Goal: Task Accomplishment & Management: Manage account settings

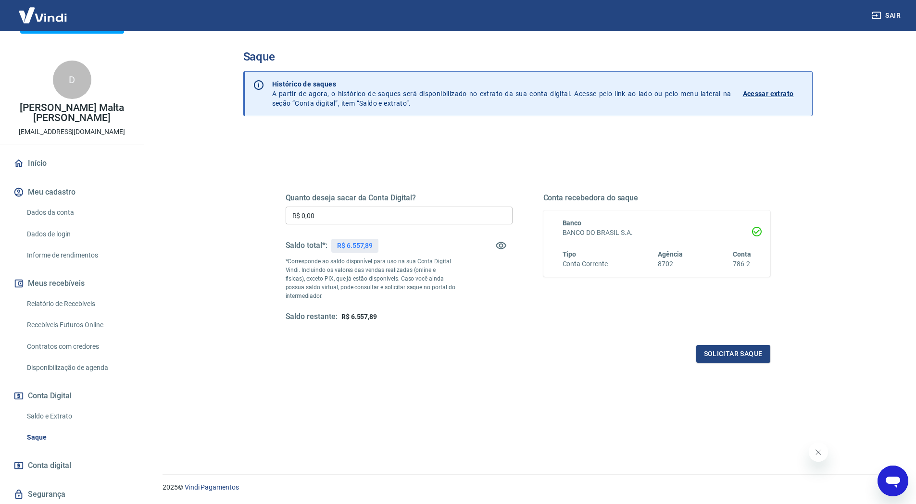
scroll to position [58, 0]
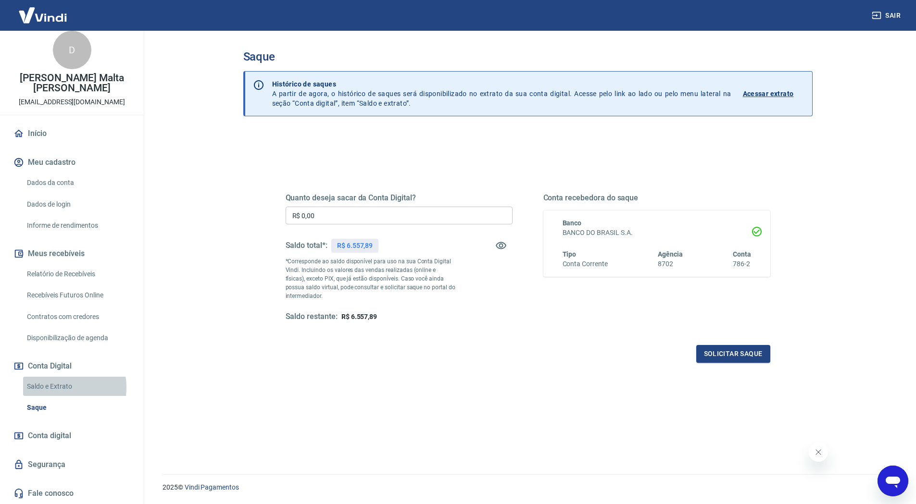
click at [59, 387] on link "Saldo e Extrato" at bounding box center [77, 387] width 109 height 20
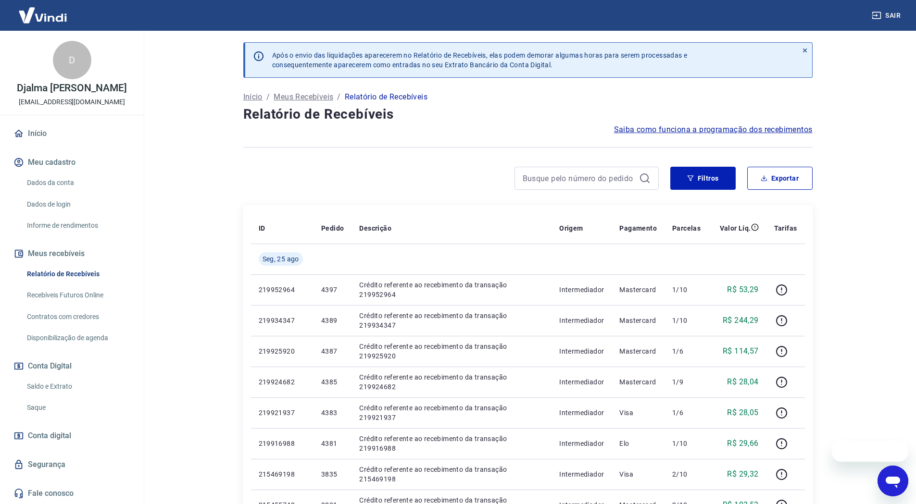
scroll to position [58, 0]
click at [35, 408] on link "Saque" at bounding box center [77, 408] width 109 height 20
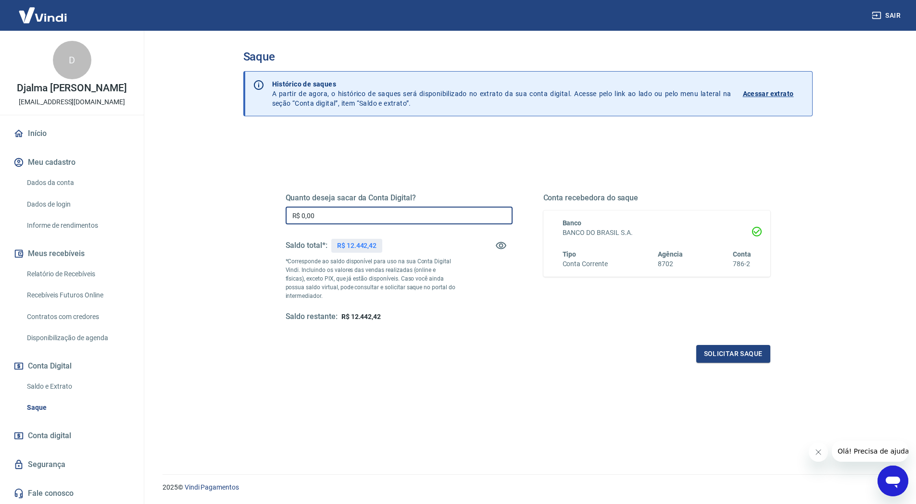
click at [316, 215] on input "R$ 0,00" at bounding box center [399, 216] width 227 height 18
drag, startPoint x: 314, startPoint y: 216, endPoint x: 299, endPoint y: 219, distance: 14.8
click at [299, 219] on input "R$ 0,00" at bounding box center [399, 216] width 227 height 18
click at [304, 215] on input "R$ 2.442,42" at bounding box center [399, 216] width 227 height 18
type input "R$ 12.442,42"
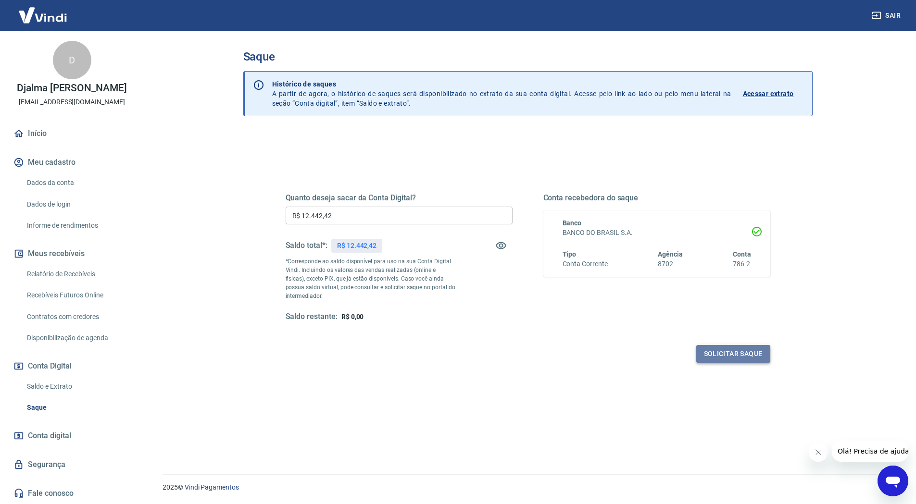
click at [715, 349] on button "Solicitar saque" at bounding box center [733, 354] width 74 height 18
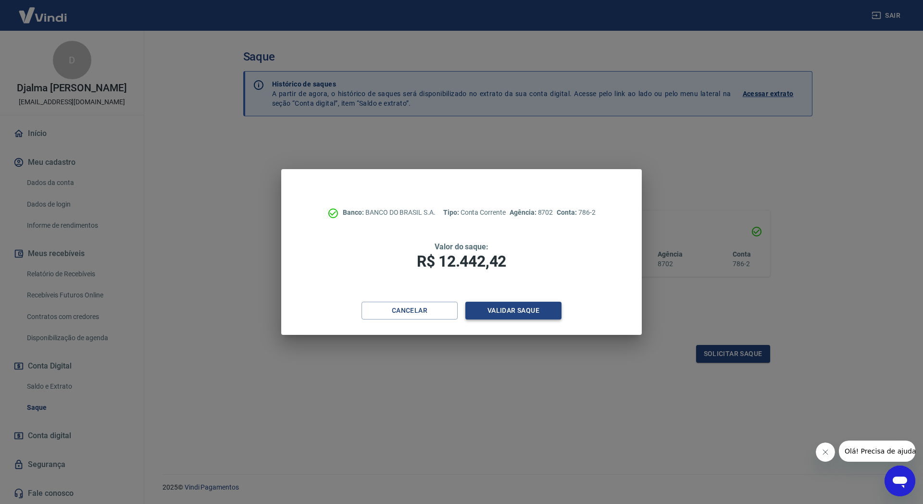
click at [510, 311] on button "Validar saque" at bounding box center [513, 311] width 96 height 18
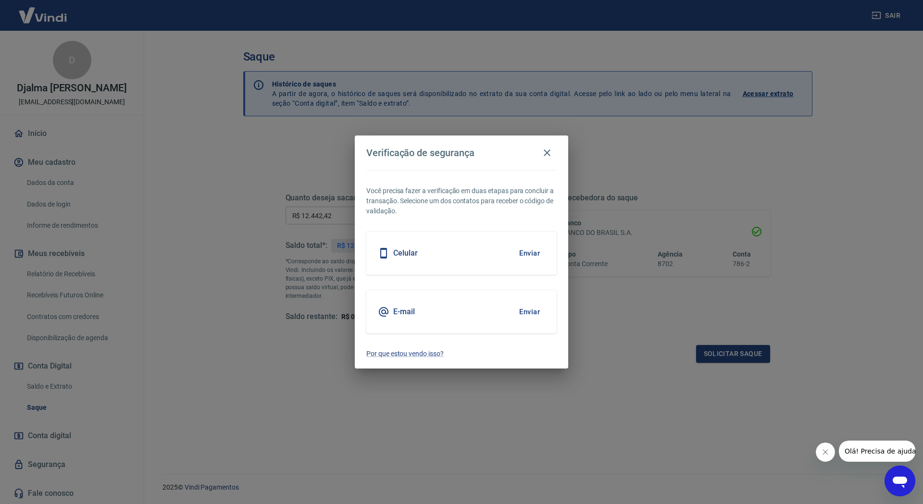
click at [411, 313] on h5 "E-mail" at bounding box center [404, 312] width 22 height 10
click at [524, 312] on button "Enviar" at bounding box center [529, 312] width 31 height 20
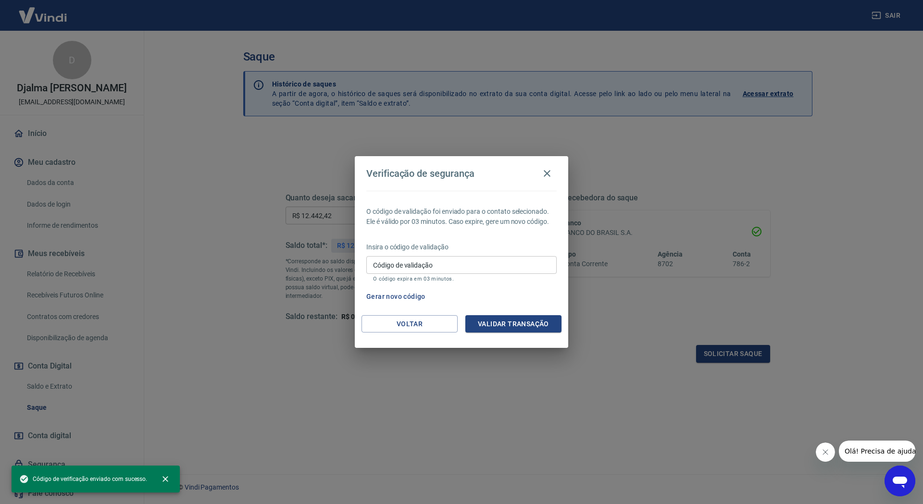
click at [432, 268] on input "Código de validação" at bounding box center [461, 265] width 190 height 18
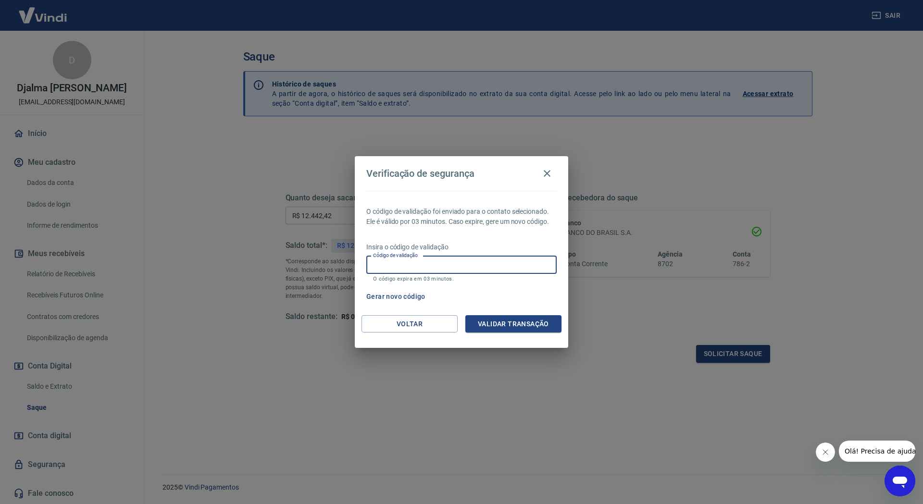
paste input "299795"
type input "299795"
click at [486, 323] on button "Validar transação" at bounding box center [513, 324] width 96 height 18
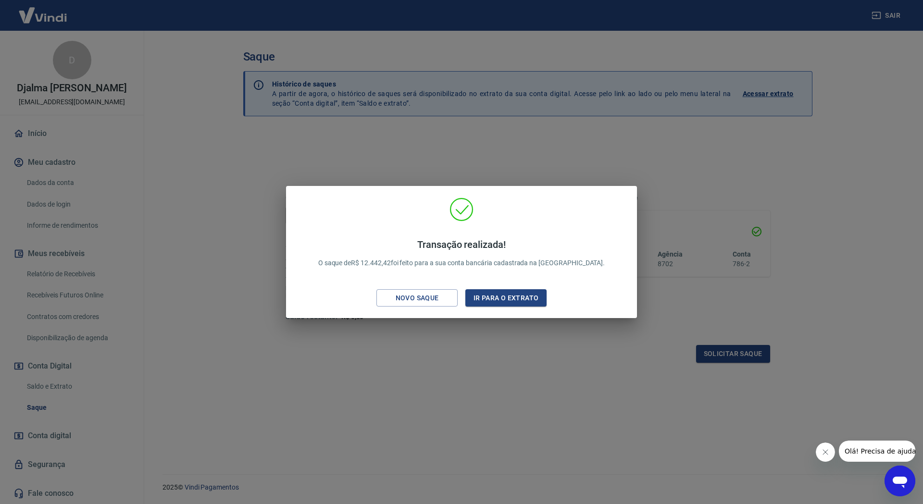
click at [493, 363] on div "Transação realizada! O saque de R$ 12.442,42 foi feito para a sua conta bancári…" at bounding box center [461, 252] width 923 height 504
